Goal: Check status

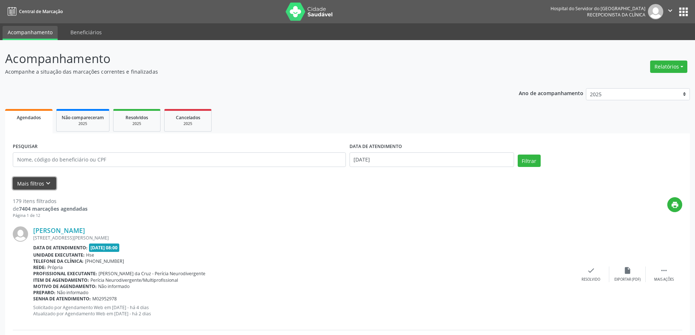
click at [39, 183] on button "Mais filtros keyboard_arrow_down" at bounding box center [34, 183] width 43 height 13
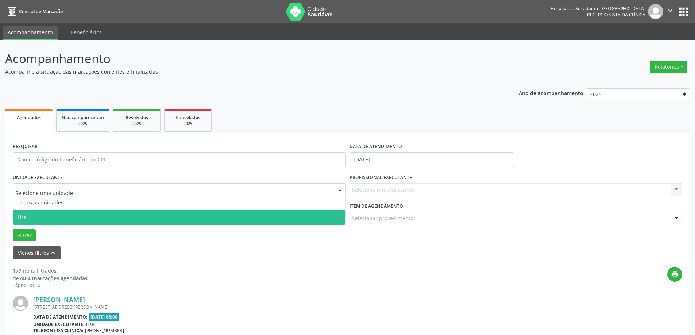
click at [49, 217] on span "Hse" at bounding box center [179, 217] width 332 height 15
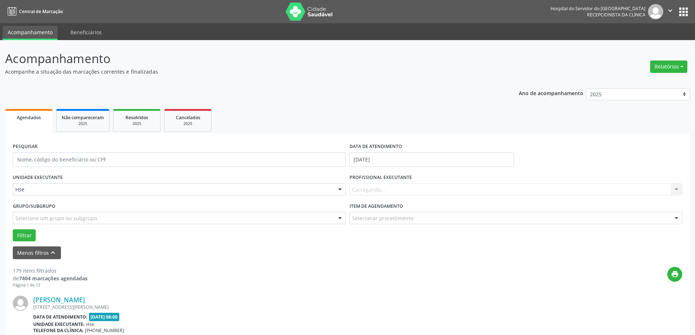
click at [416, 194] on div "Carregando... Nenhum resultado encontrado para: " " Não há nenhuma opção para s…" at bounding box center [515, 189] width 333 height 12
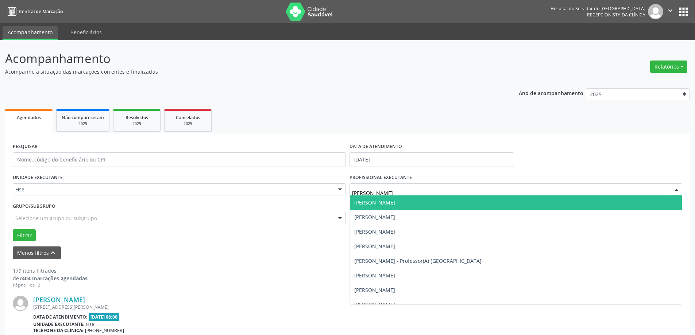
type input "[PERSON_NAME]"
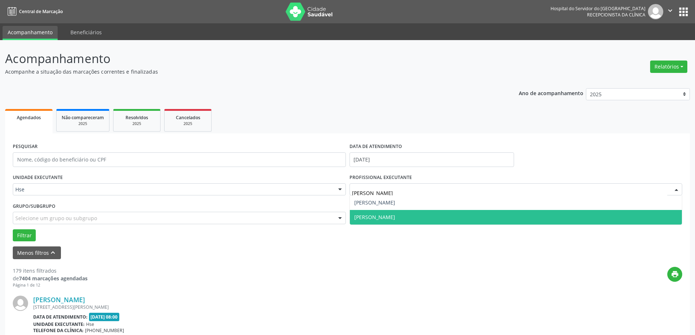
click at [411, 211] on span "[PERSON_NAME]" at bounding box center [516, 217] width 332 height 15
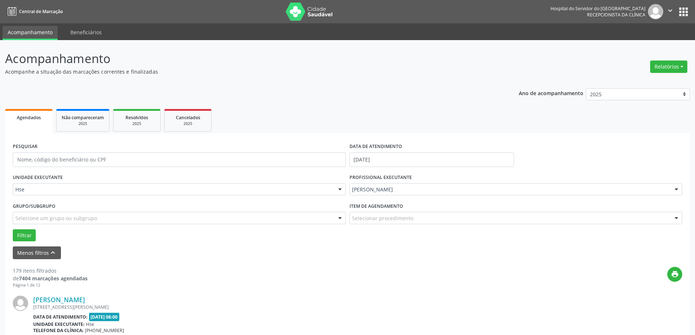
click at [393, 209] on label "Item de agendamento" at bounding box center [376, 206] width 54 height 11
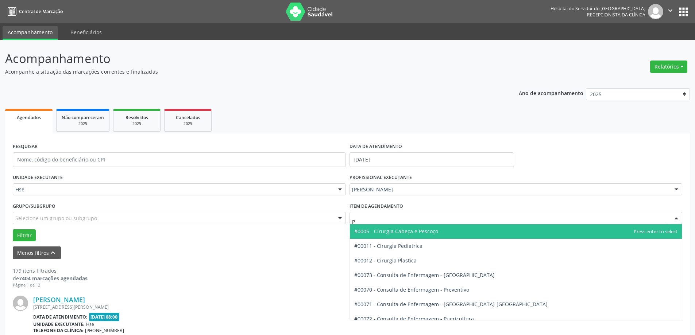
type input "PS"
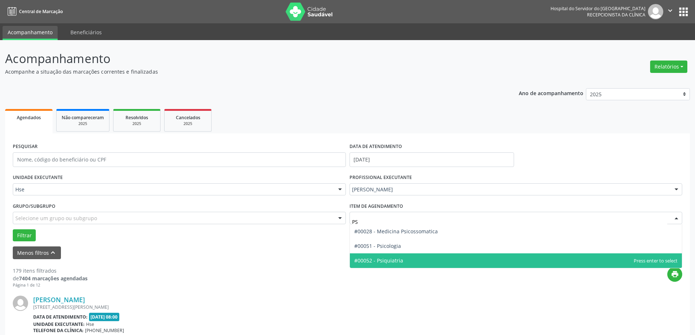
click at [413, 266] on span "#00052 - Psiquiatria" at bounding box center [516, 260] width 332 height 15
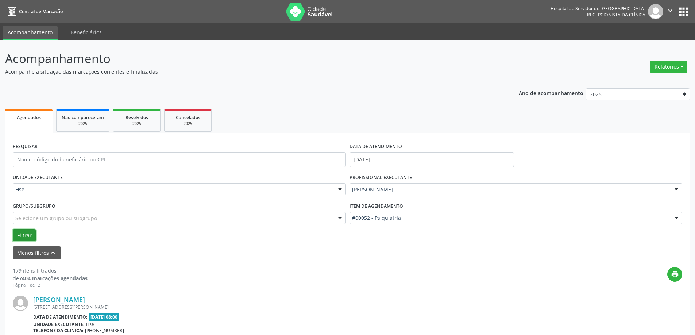
click at [25, 232] on button "Filtrar" at bounding box center [24, 235] width 23 height 12
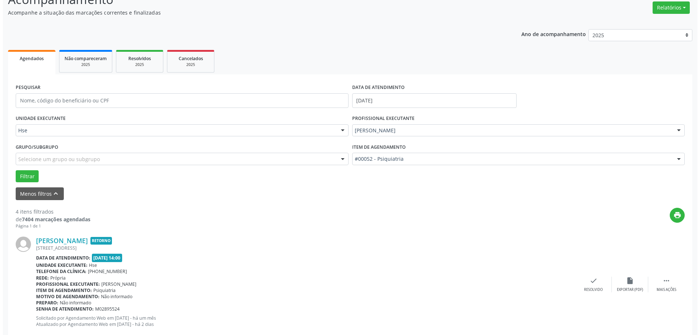
scroll to position [109, 0]
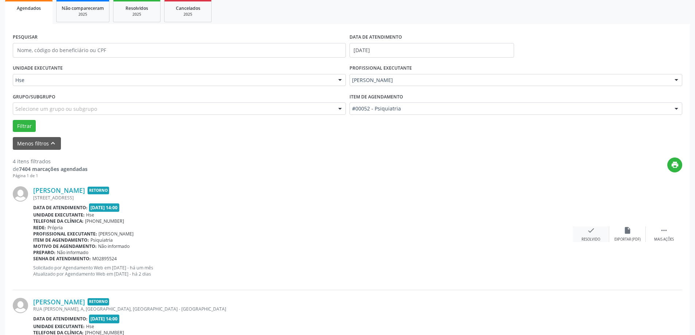
click at [586, 230] on div "check Resolvido" at bounding box center [590, 234] width 36 height 16
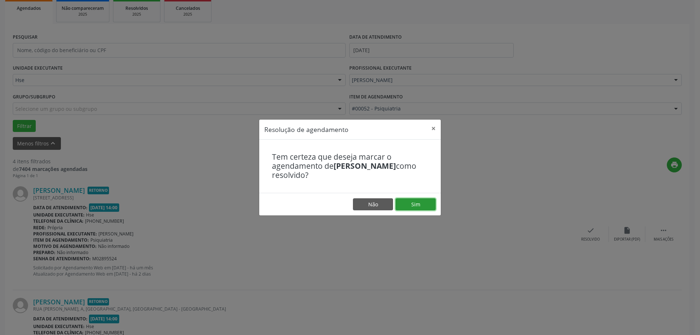
click at [414, 201] on button "Sim" at bounding box center [416, 204] width 40 height 12
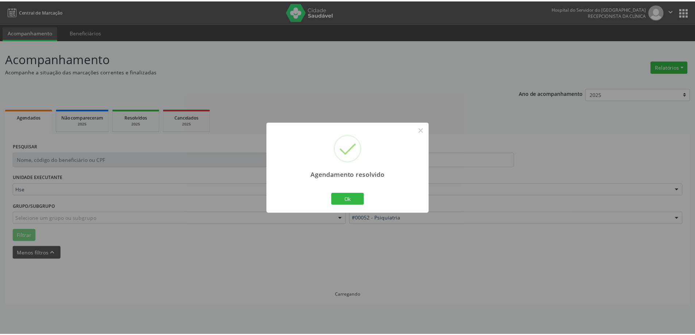
scroll to position [0, 0]
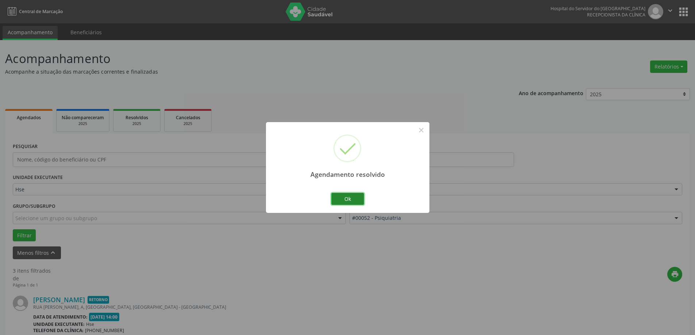
click at [347, 199] on button "Ok" at bounding box center [347, 199] width 33 height 12
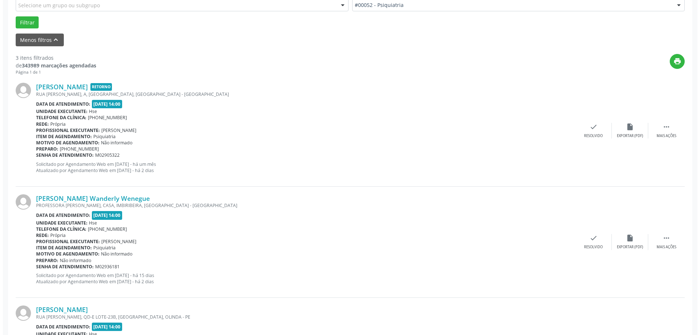
scroll to position [219, 0]
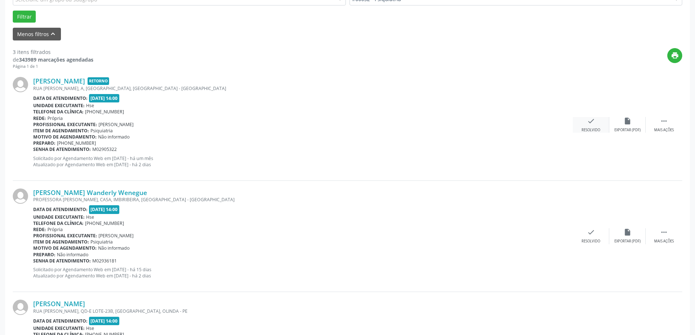
click at [589, 126] on div "check Resolvido" at bounding box center [590, 125] width 36 height 16
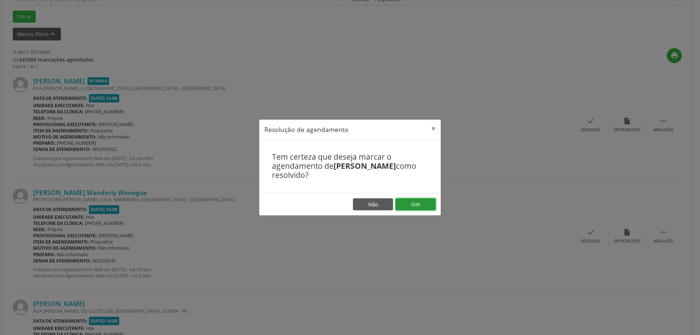
click at [426, 199] on button "Sim" at bounding box center [416, 204] width 40 height 12
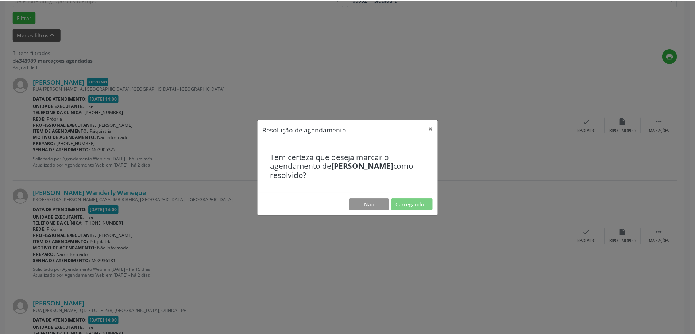
scroll to position [0, 0]
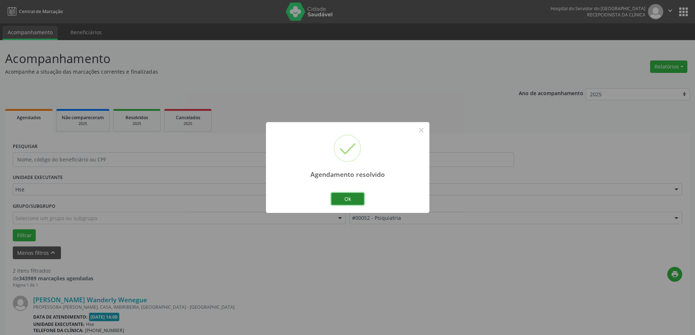
click at [340, 194] on button "Ok" at bounding box center [347, 199] width 33 height 12
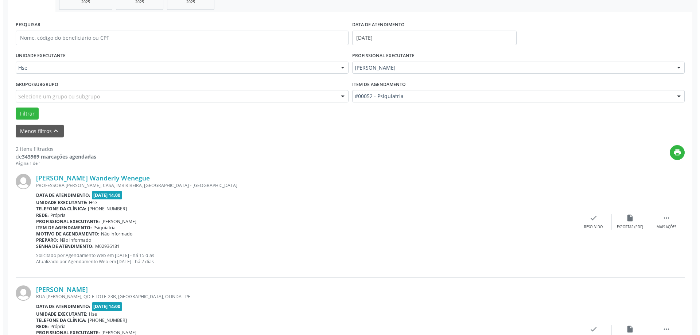
scroll to position [146, 0]
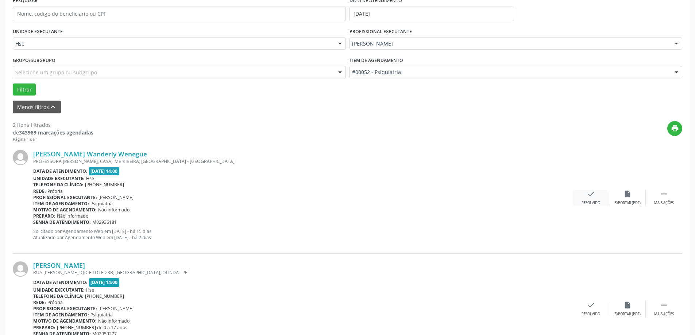
click at [597, 192] on div "check Resolvido" at bounding box center [590, 198] width 36 height 16
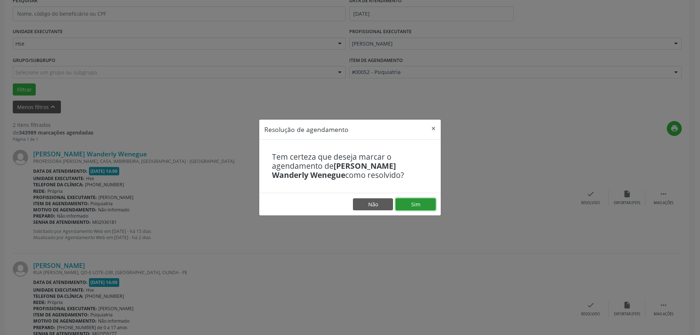
click at [422, 203] on button "Sim" at bounding box center [416, 204] width 40 height 12
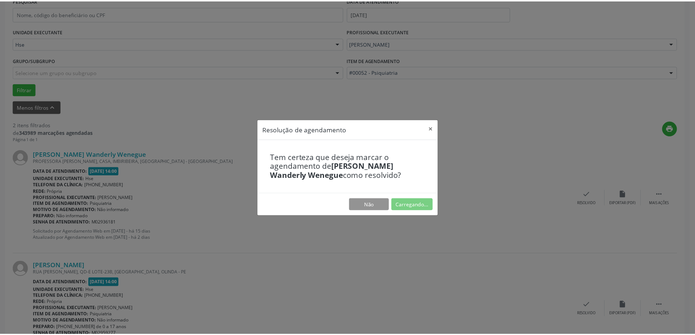
scroll to position [0, 0]
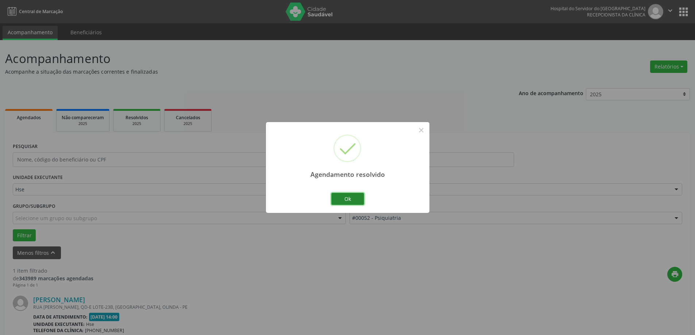
click at [346, 199] on button "Ok" at bounding box center [347, 199] width 33 height 12
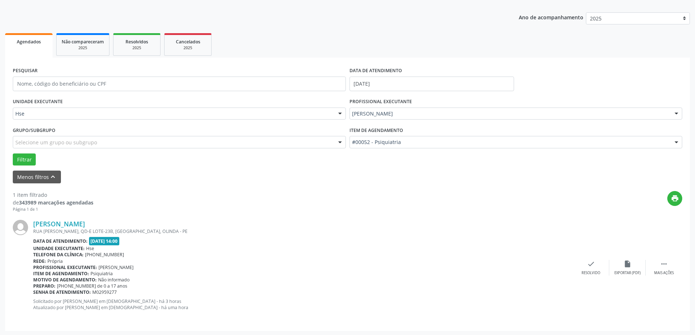
scroll to position [77, 0]
drag, startPoint x: 170, startPoint y: 300, endPoint x: 187, endPoint y: 301, distance: 17.9
click at [187, 301] on p "Solicitado por [PERSON_NAME] em [DEMOGRAPHIC_DATA] - há 3 horas Atualizado por …" at bounding box center [302, 303] width 539 height 12
click at [211, 264] on div "Profissional executante: [PERSON_NAME]" at bounding box center [302, 266] width 539 height 6
drag, startPoint x: 166, startPoint y: 306, endPoint x: 190, endPoint y: 306, distance: 24.1
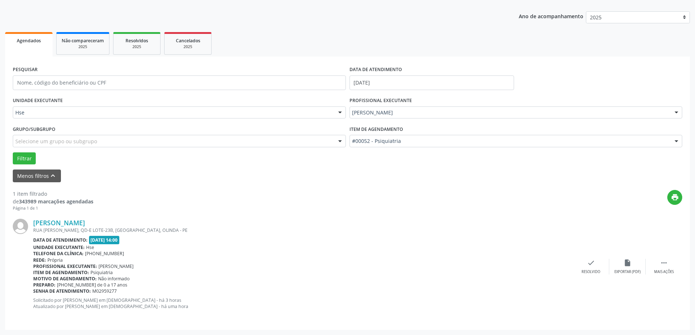
click at [190, 306] on p "Solicitado por [PERSON_NAME] em [DEMOGRAPHIC_DATA] - há 3 horas Atualizado por …" at bounding box center [302, 303] width 539 height 12
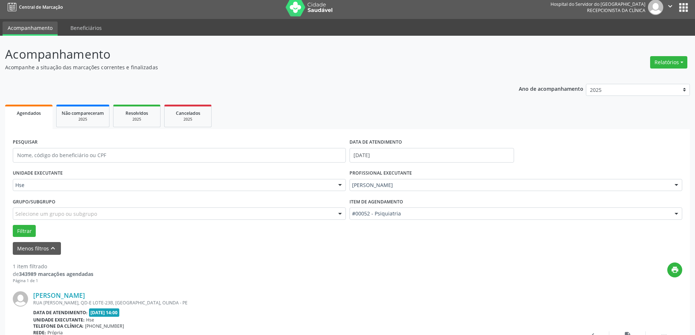
scroll to position [0, 0]
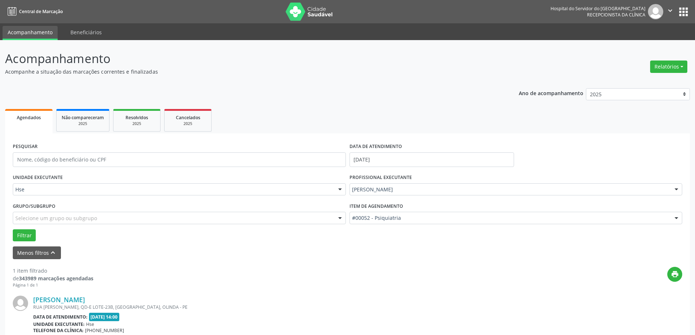
click at [669, 59] on div "Relatórios Agendamentos Procedimentos realizados" at bounding box center [668, 67] width 42 height 18
click at [666, 71] on button "Relatórios" at bounding box center [668, 67] width 37 height 12
click at [648, 83] on link "Agendamentos" at bounding box center [648, 82] width 78 height 10
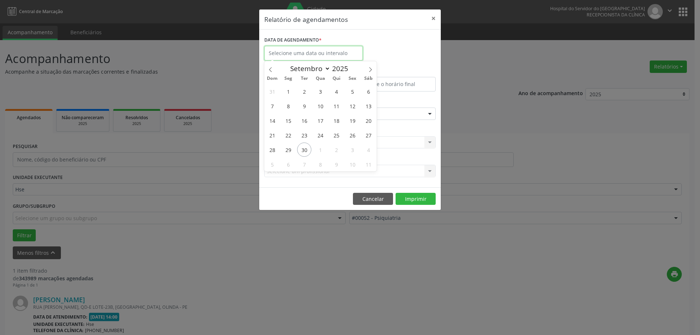
click at [331, 55] on input "text" at bounding box center [313, 53] width 98 height 15
click at [308, 145] on span "30" at bounding box center [304, 150] width 14 height 14
type input "[DATE]"
click at [308, 145] on span "30" at bounding box center [304, 150] width 14 height 14
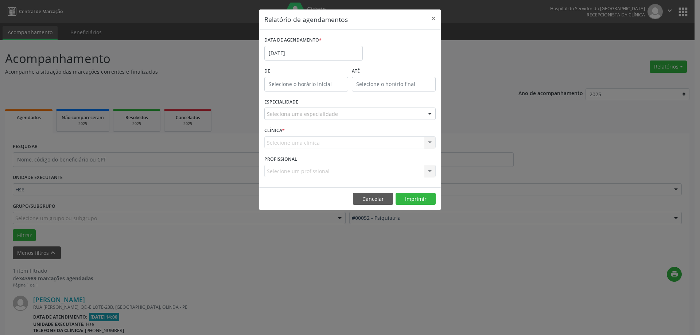
click at [377, 121] on div "ESPECIALIDADE Seleciona uma especialidade Todas as especialidades Alergologia A…" at bounding box center [350, 111] width 175 height 28
click at [383, 109] on div "Seleciona uma especialidade" at bounding box center [349, 114] width 171 height 12
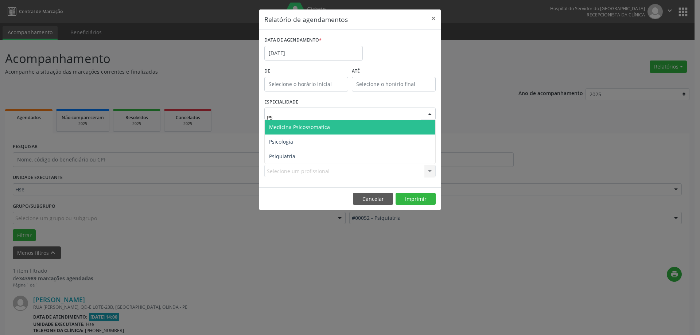
type input "PSI"
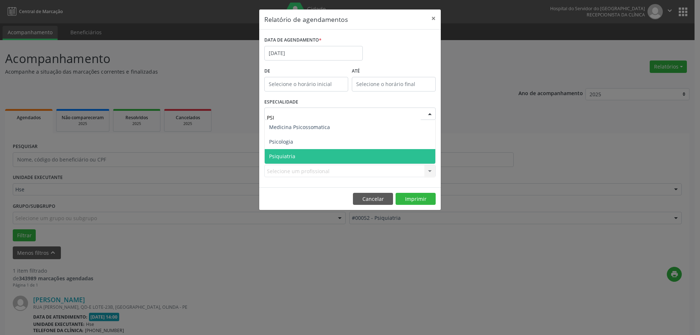
click at [334, 163] on span "Psiquiatria" at bounding box center [350, 156] width 171 height 15
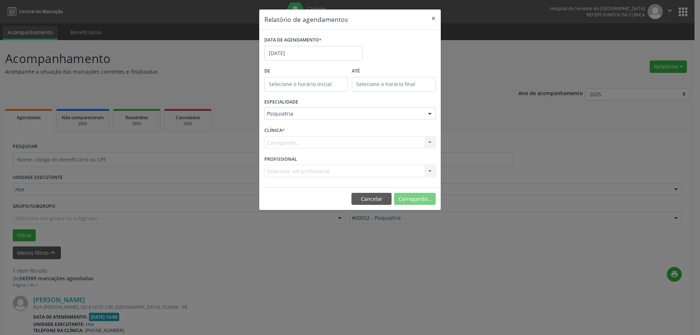
click at [290, 142] on div "Carregando... Nenhum resultado encontrado para: " " Não há nenhuma opção para s…" at bounding box center [349, 142] width 171 height 12
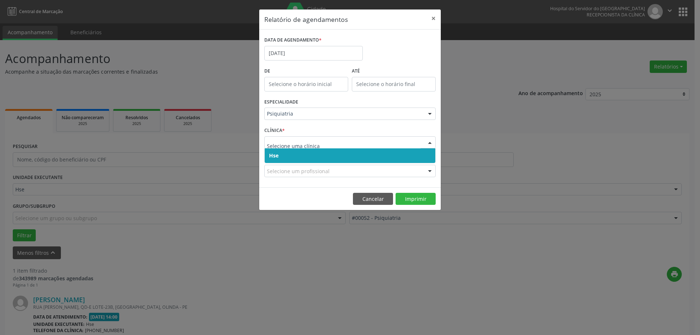
click at [288, 154] on span "Hse" at bounding box center [350, 155] width 171 height 15
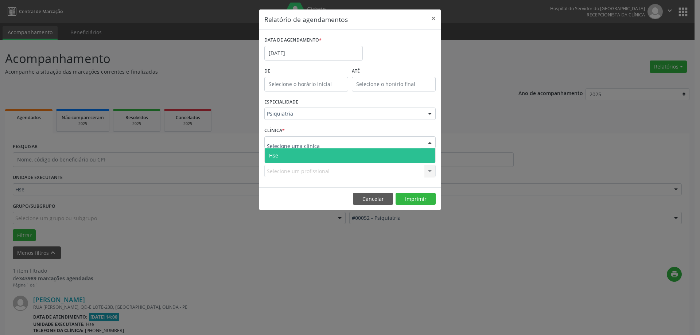
click at [295, 155] on span "Hse" at bounding box center [350, 155] width 171 height 15
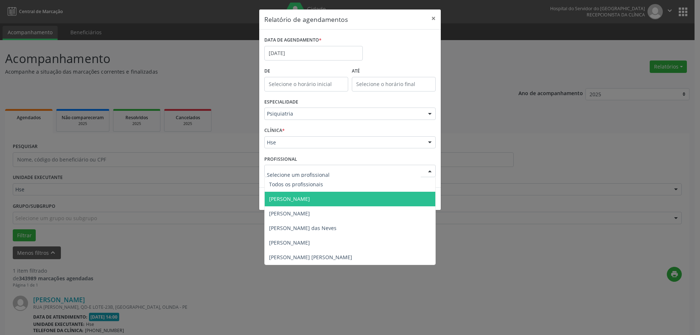
click at [310, 197] on span "[PERSON_NAME]" at bounding box center [289, 198] width 41 height 7
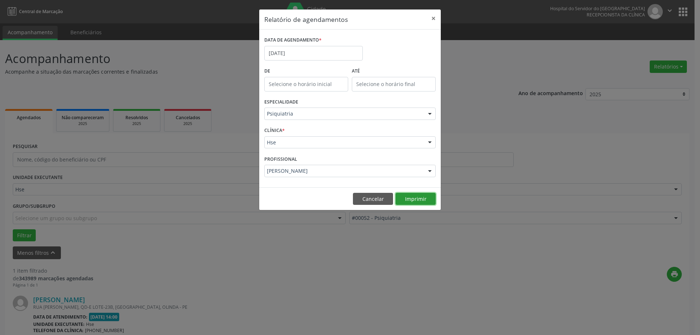
click at [404, 198] on button "Imprimir" at bounding box center [416, 199] width 40 height 12
click at [436, 16] on button "×" at bounding box center [433, 18] width 15 height 18
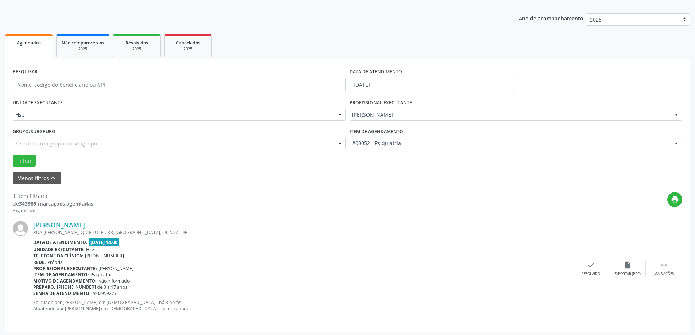
scroll to position [77, 0]
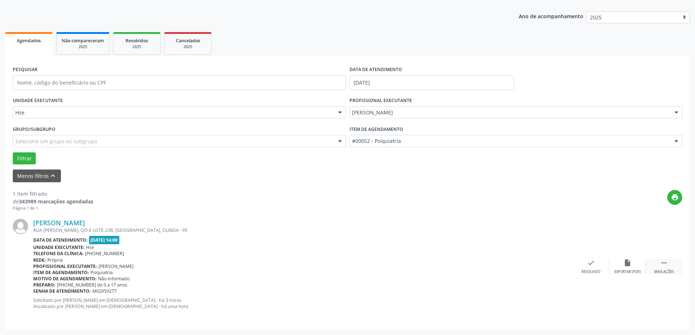
click at [677, 269] on div " Mais ações" at bounding box center [663, 267] width 36 height 16
click at [632, 268] on div "alarm_off Não compareceu" at bounding box center [627, 267] width 36 height 16
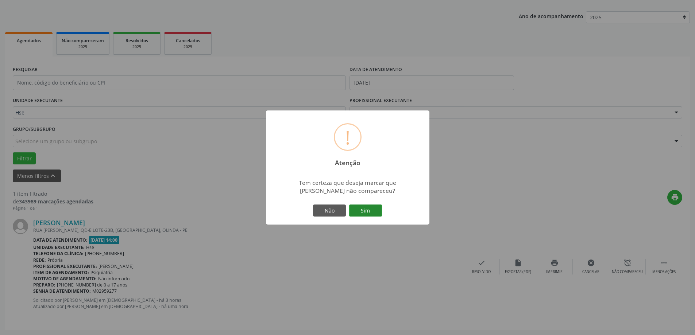
click at [369, 209] on button "Sim" at bounding box center [365, 211] width 33 height 12
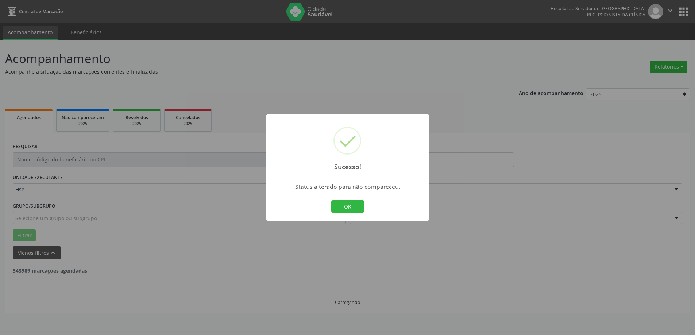
scroll to position [0, 0]
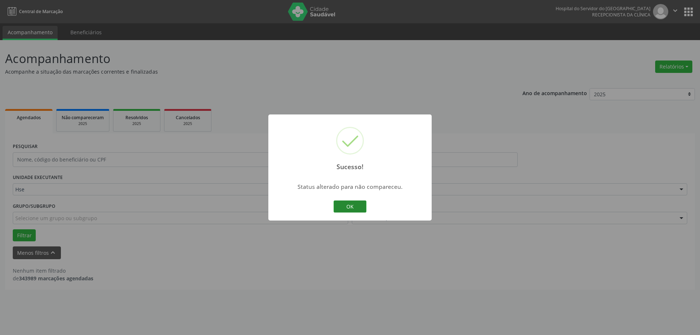
click at [348, 207] on button "OK" at bounding box center [350, 207] width 33 height 12
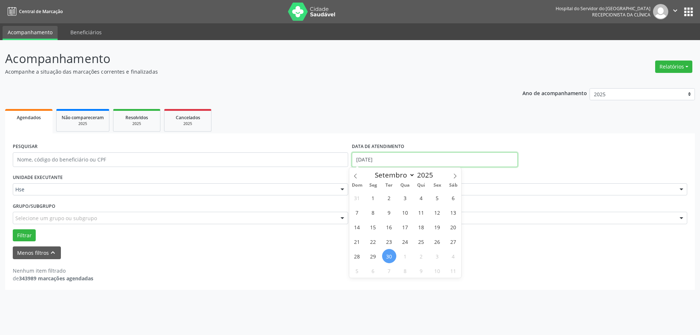
click at [404, 166] on input "[DATE]" at bounding box center [435, 159] width 166 height 15
click at [374, 257] on span "29" at bounding box center [373, 256] width 14 height 14
type input "[DATE]"
click at [374, 257] on span "29" at bounding box center [373, 256] width 14 height 14
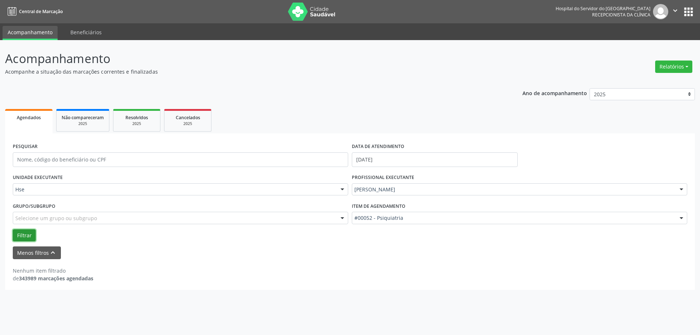
click at [28, 238] on button "Filtrar" at bounding box center [24, 235] width 23 height 12
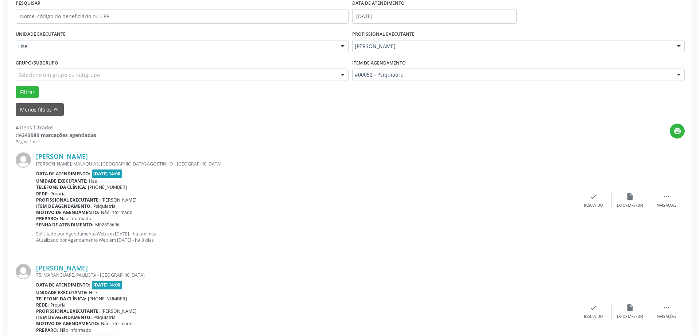
scroll to position [182, 0]
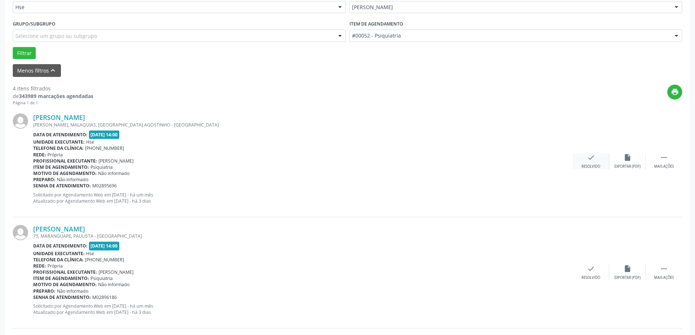
click at [586, 162] on div "check Resolvido" at bounding box center [590, 161] width 36 height 16
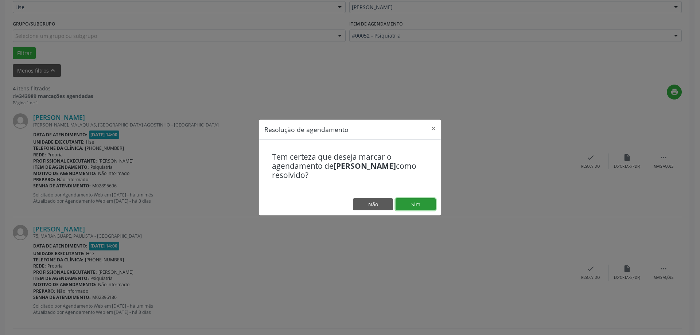
click at [414, 205] on button "Sim" at bounding box center [416, 204] width 40 height 12
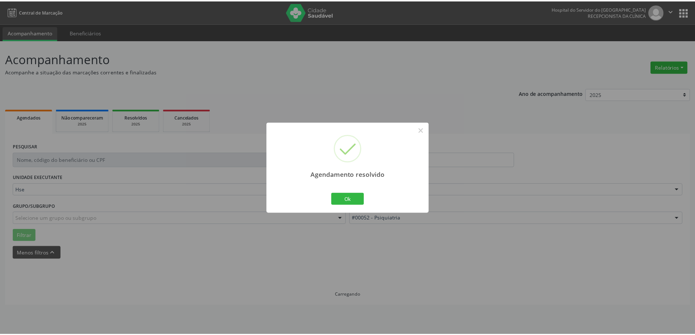
scroll to position [0, 0]
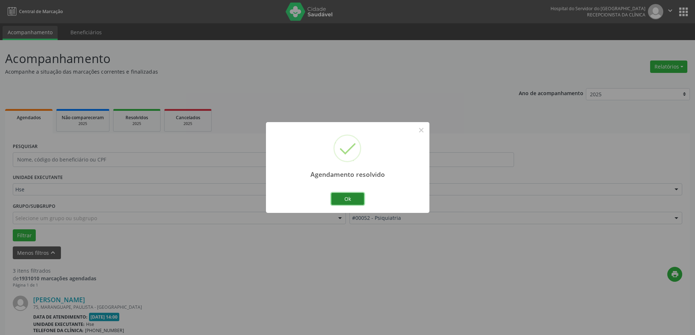
click at [344, 197] on button "Ok" at bounding box center [347, 199] width 33 height 12
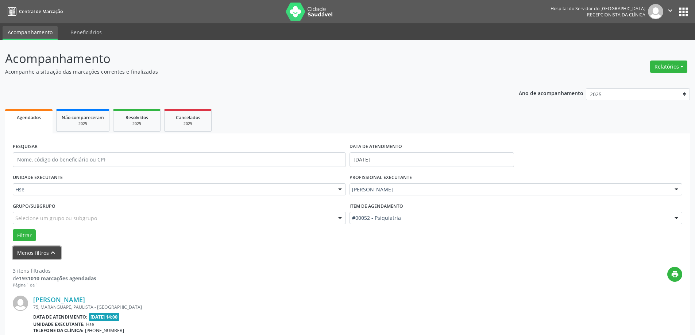
click at [35, 255] on button "Menos filtros keyboard_arrow_up" at bounding box center [37, 252] width 48 height 13
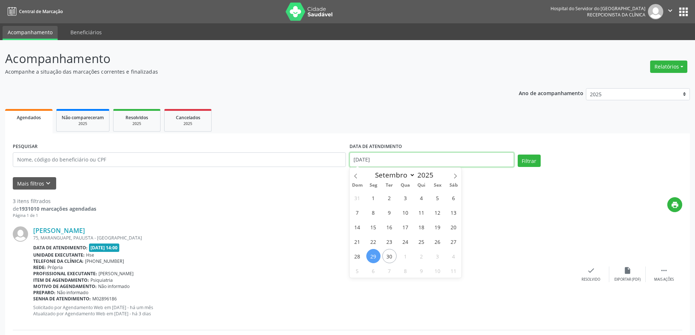
click at [403, 154] on input "[DATE]" at bounding box center [431, 159] width 164 height 15
click at [375, 258] on span "29" at bounding box center [373, 256] width 14 height 14
type input "[DATE]"
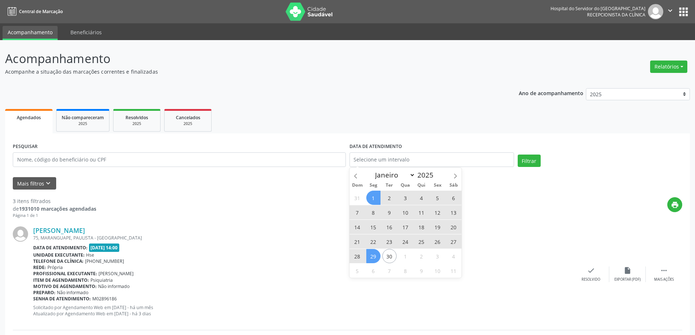
click at [393, 121] on ul "Agendados Não compareceram 2025 Resolvidos 2025 Cancelados 2025" at bounding box center [347, 120] width 684 height 26
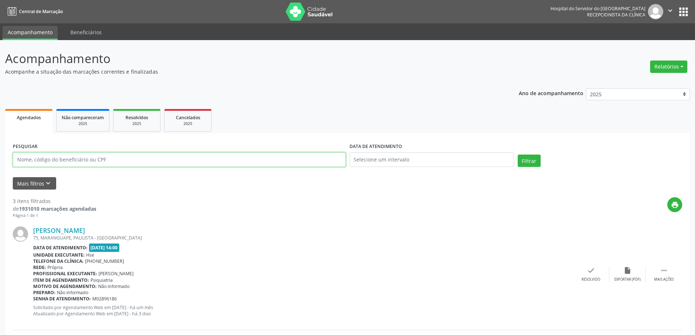
click at [62, 158] on input "text" at bounding box center [179, 159] width 333 height 15
click at [517, 155] on button "Filtrar" at bounding box center [528, 161] width 23 height 12
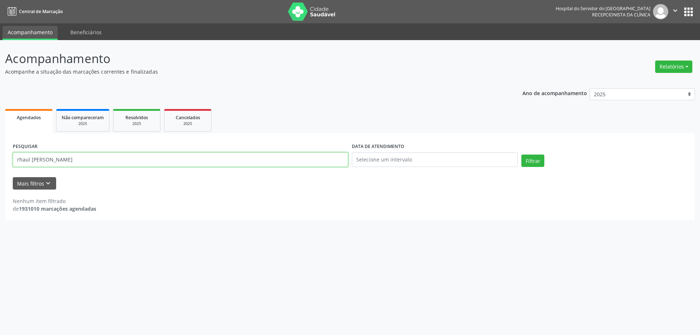
click at [96, 159] on input "rhaul [PERSON_NAME]" at bounding box center [180, 159] width 335 height 15
drag, startPoint x: 95, startPoint y: 159, endPoint x: 47, endPoint y: 163, distance: 48.0
click at [54, 163] on input "rhaul [PERSON_NAME]" at bounding box center [180, 159] width 335 height 15
type input "rhaul vito"
click at [521, 155] on button "Filtrar" at bounding box center [532, 161] width 23 height 12
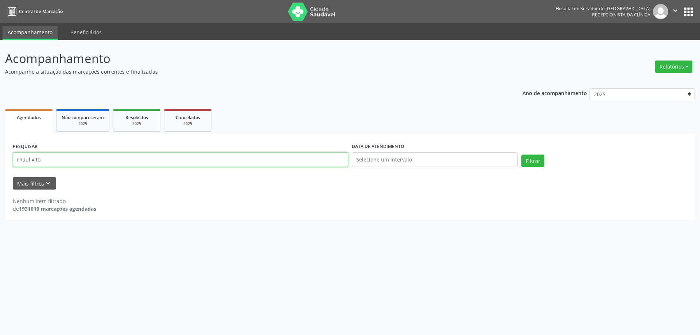
drag, startPoint x: 46, startPoint y: 159, endPoint x: 2, endPoint y: 164, distance: 44.8
click at [2, 164] on div "Acompanhamento Acompanhe a situação das marcações correntes e finalizadas Relat…" at bounding box center [350, 187] width 700 height 295
click at [145, 117] on span "Resolvidos" at bounding box center [136, 117] width 23 height 6
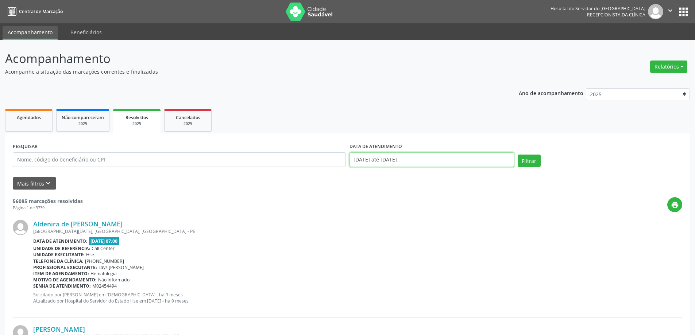
click at [413, 153] on input "[DATE] até [DATE]" at bounding box center [431, 159] width 164 height 15
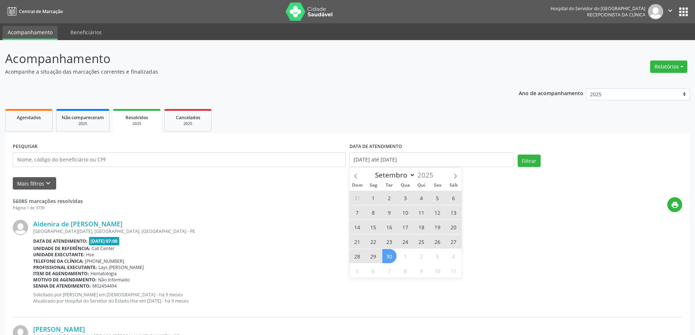
click at [387, 254] on span "30" at bounding box center [389, 256] width 14 height 14
type input "[DATE]"
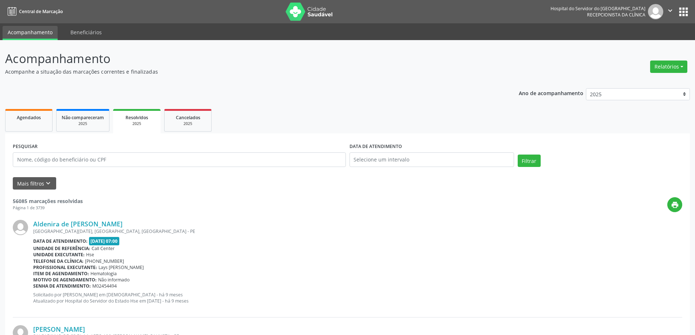
click at [382, 128] on ul "Agendados Não compareceram 2025 Resolvidos 2025 Cancelados 2025" at bounding box center [347, 120] width 684 height 26
click at [68, 160] on input "text" at bounding box center [179, 159] width 333 height 15
click at [517, 155] on button "Filtrar" at bounding box center [528, 161] width 23 height 12
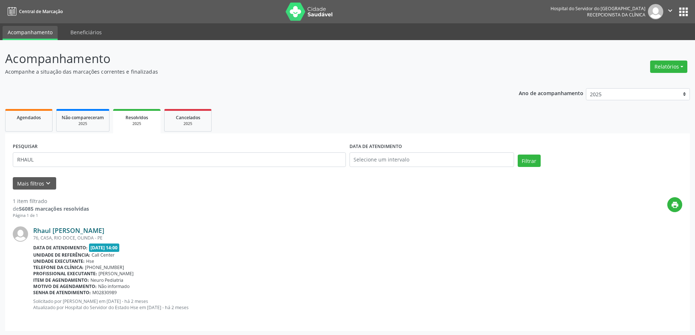
click at [90, 229] on link "Rhaul [PERSON_NAME]" at bounding box center [68, 230] width 71 height 8
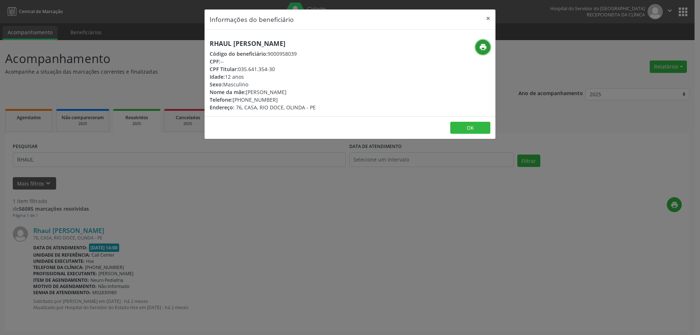
click at [483, 48] on icon "print" at bounding box center [483, 47] width 8 height 8
click at [488, 19] on button "×" at bounding box center [488, 18] width 15 height 18
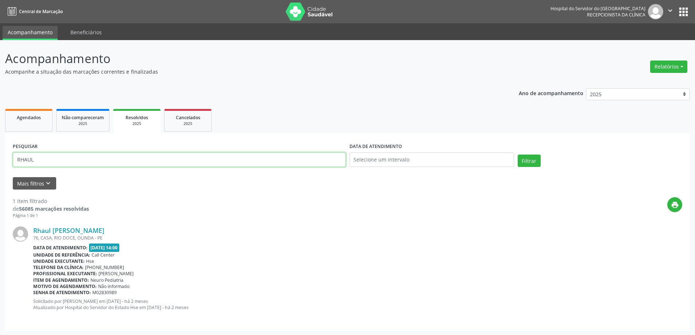
drag, startPoint x: 36, startPoint y: 157, endPoint x: 1, endPoint y: 156, distance: 35.4
click at [1, 156] on div "Acompanhamento Acompanhe a situação das marcações correntes e finalizadas Relat…" at bounding box center [347, 188] width 695 height 296
click at [517, 155] on button "Filtrar" at bounding box center [528, 161] width 23 height 12
click at [58, 156] on input "[PERSON_NAME]" at bounding box center [179, 159] width 333 height 15
type input "[PERSON_NAME]"
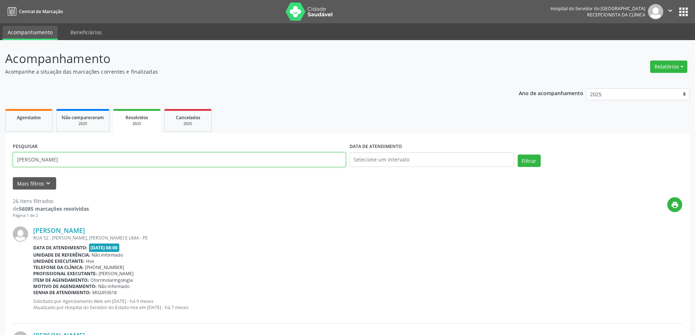
click at [517, 155] on button "Filtrar" at bounding box center [528, 161] width 23 height 12
click at [88, 230] on link "[PERSON_NAME] [PERSON_NAME]" at bounding box center [85, 230] width 105 height 8
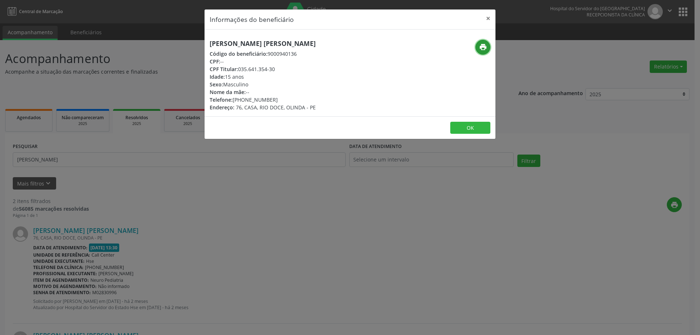
click at [480, 48] on icon "print" at bounding box center [483, 47] width 8 height 8
click at [491, 18] on button "×" at bounding box center [488, 18] width 15 height 18
